Goal: Task Accomplishment & Management: Complete application form

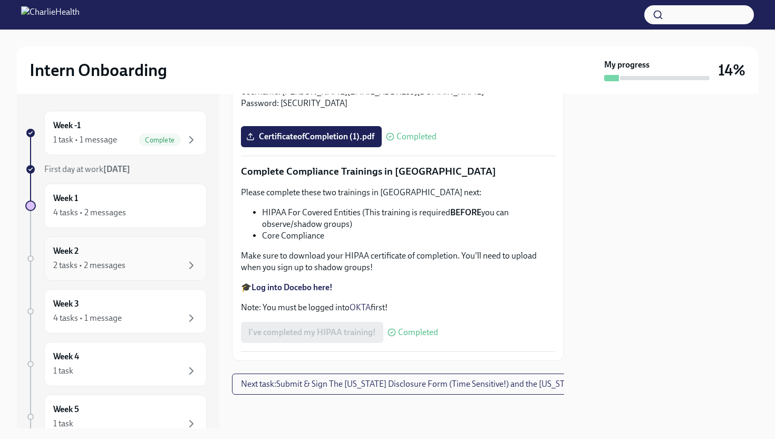
click at [156, 263] on div "2 tasks • 2 messages" at bounding box center [125, 265] width 144 height 13
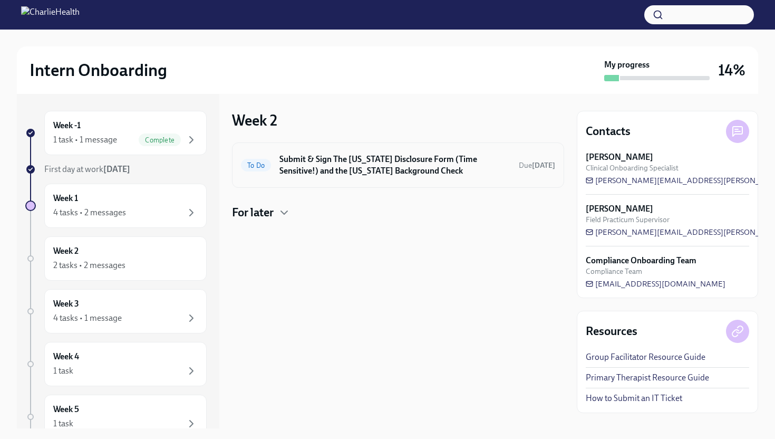
click at [348, 163] on h6 "Submit & Sign The [US_STATE] Disclosure Form (Time Sensitive!) and the [US_STAT…" at bounding box center [394, 164] width 231 height 23
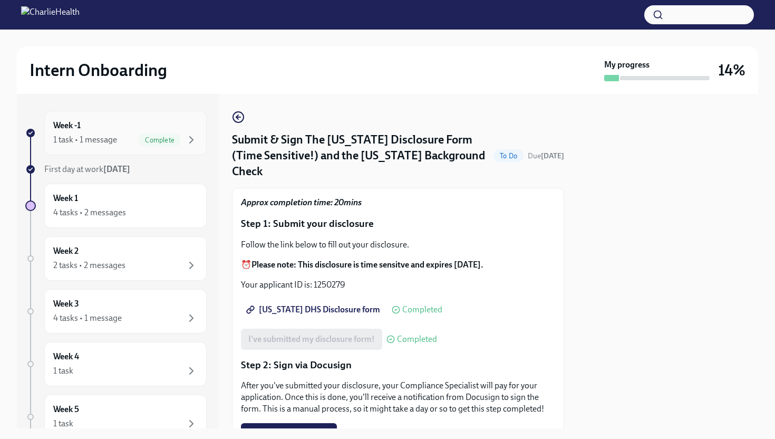
click at [139, 138] on span "Complete" at bounding box center [160, 140] width 42 height 8
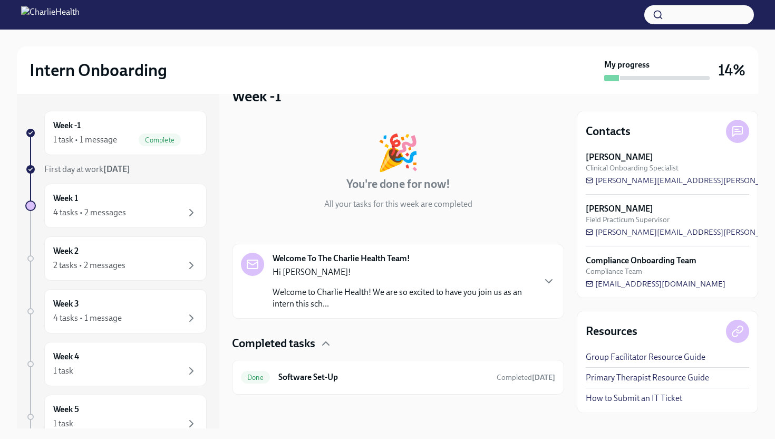
scroll to position [24, 0]
click at [144, 234] on div "Week -1 1 task • 1 message Complete First day at work [DATE] Week 1 4 tasks • 2…" at bounding box center [115, 332] width 181 height 443
click at [155, 214] on div "4 tasks • 2 messages" at bounding box center [125, 212] width 144 height 13
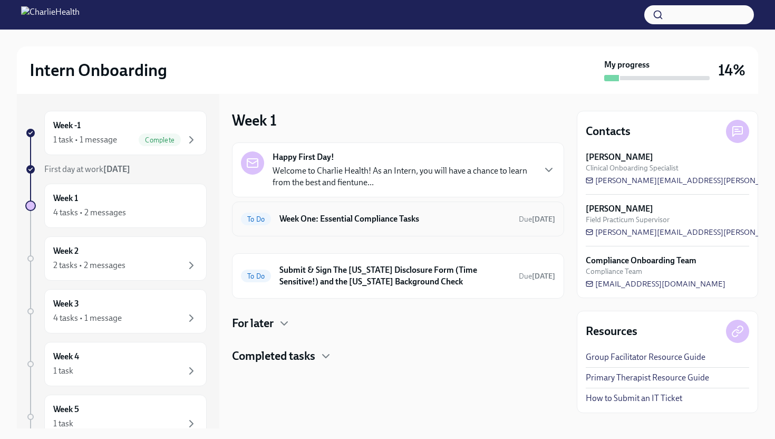
click at [311, 224] on h6 "Week One: Essential Compliance Tasks" at bounding box center [394, 219] width 231 height 12
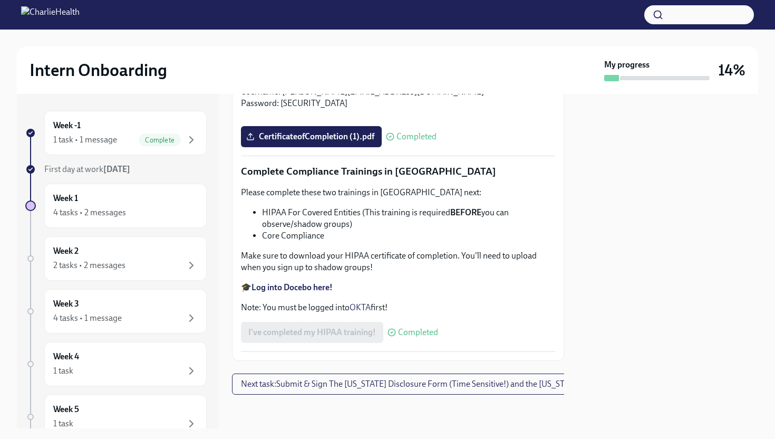
scroll to position [2433, 0]
click at [291, 284] on strong "Log into Docebo here!" at bounding box center [292, 287] width 81 height 10
